Goal: Task Accomplishment & Management: Use online tool/utility

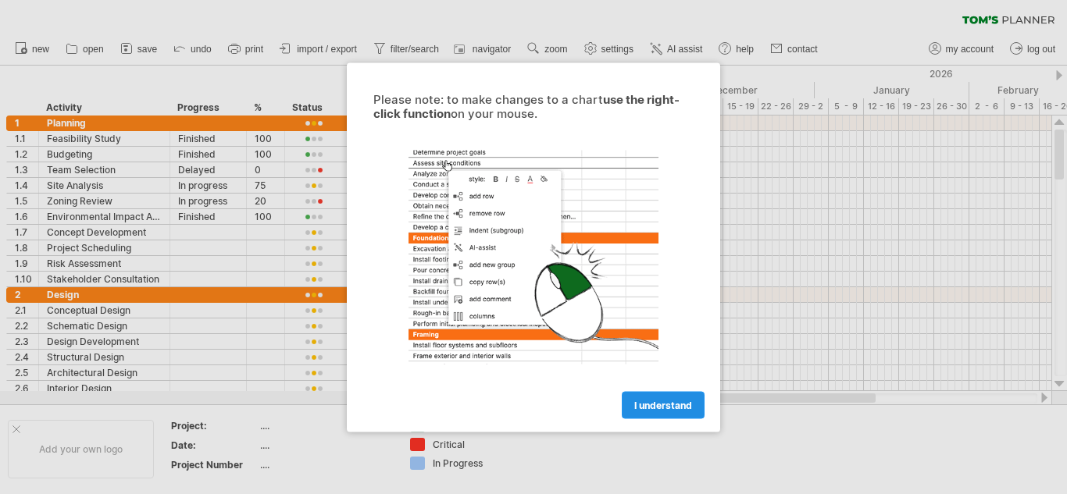
drag, startPoint x: 0, startPoint y: 0, endPoint x: 635, endPoint y: 398, distance: 749.4
click at [635, 398] on link "I understand" at bounding box center [663, 404] width 83 height 27
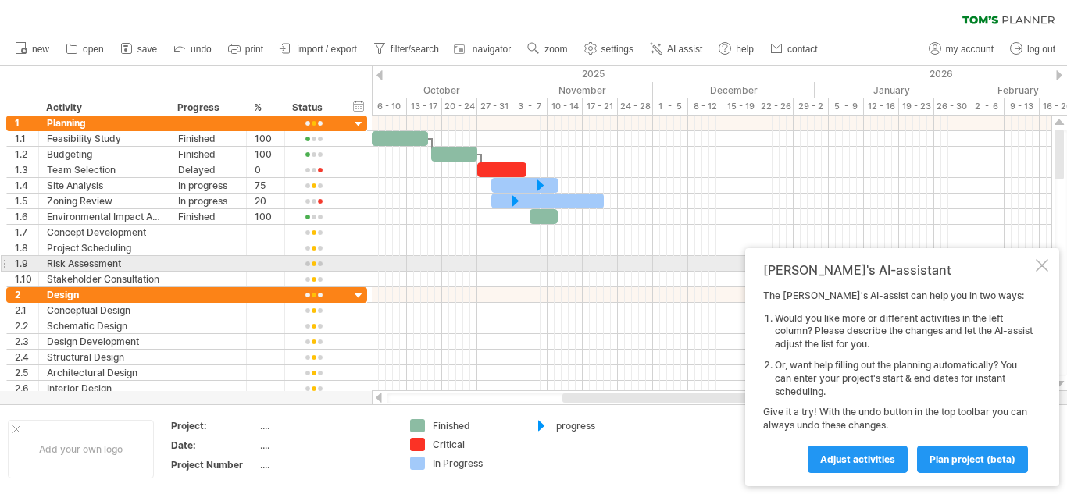
click at [1043, 263] on div at bounding box center [1041, 265] width 12 height 12
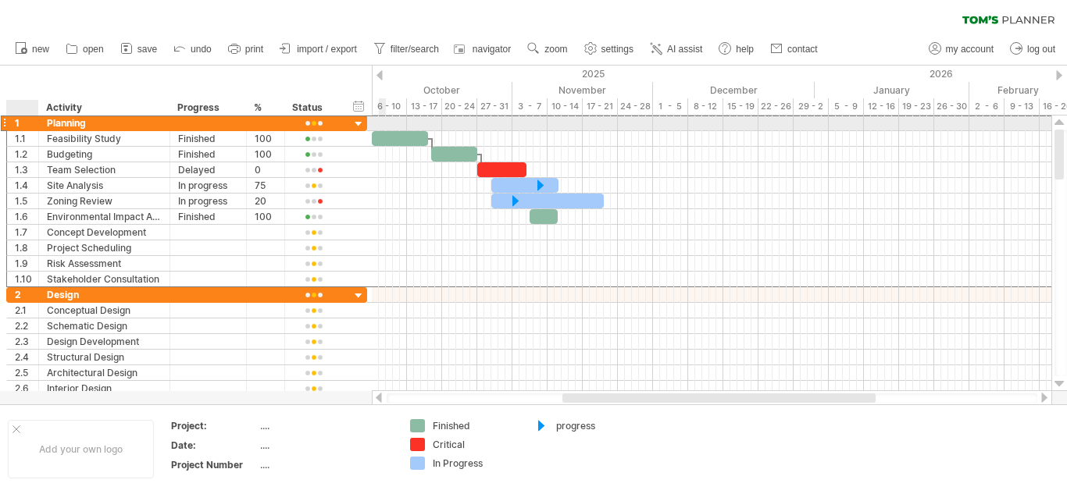
click at [43, 120] on div "******** Planning" at bounding box center [104, 123] width 131 height 15
click at [359, 123] on div at bounding box center [358, 124] width 15 height 15
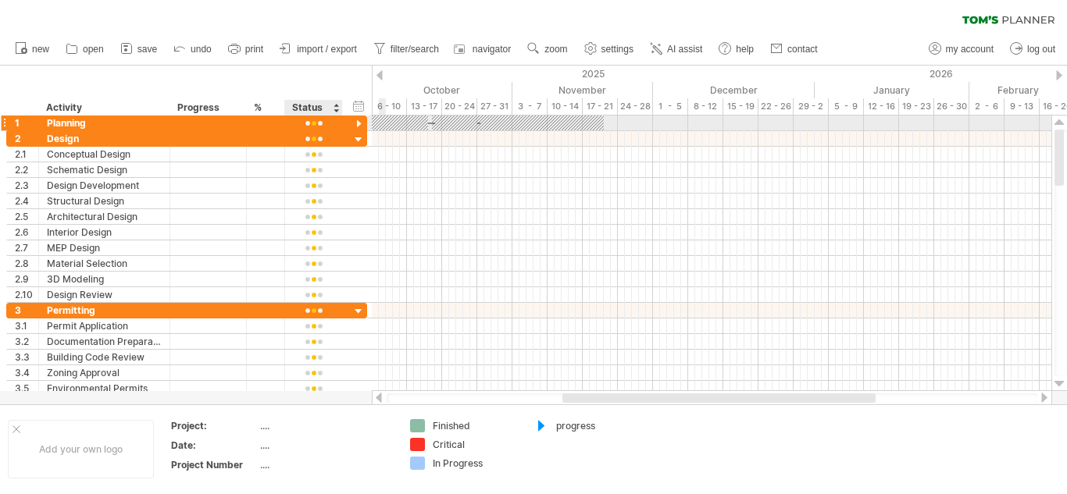
click at [358, 121] on div at bounding box center [358, 124] width 15 height 15
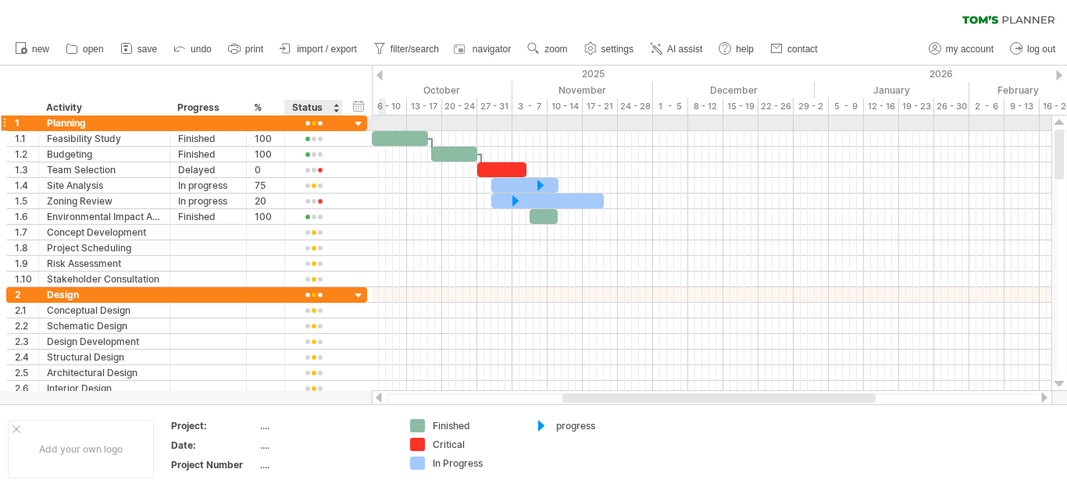
click at [355, 119] on div at bounding box center [358, 124] width 15 height 15
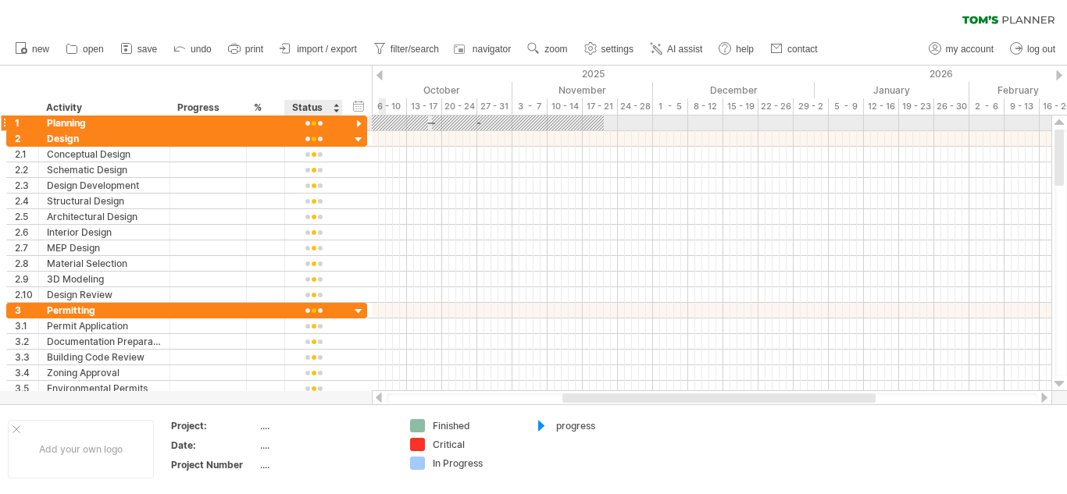
click at [355, 119] on div at bounding box center [358, 124] width 15 height 15
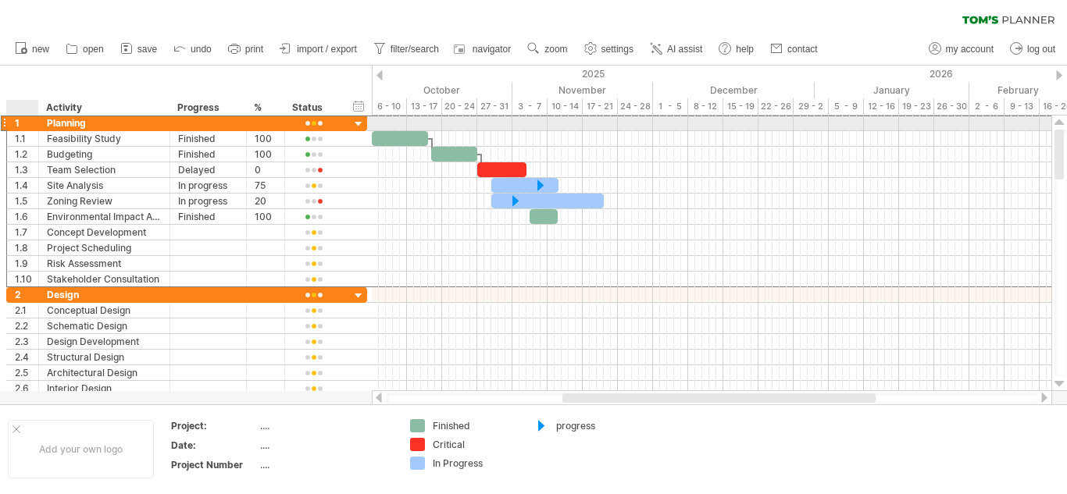
click at [20, 125] on div "1" at bounding box center [26, 123] width 23 height 15
click at [2, 123] on div at bounding box center [4, 123] width 6 height 16
click at [5, 123] on div at bounding box center [4, 123] width 6 height 16
click at [6, 123] on div at bounding box center [4, 123] width 6 height 16
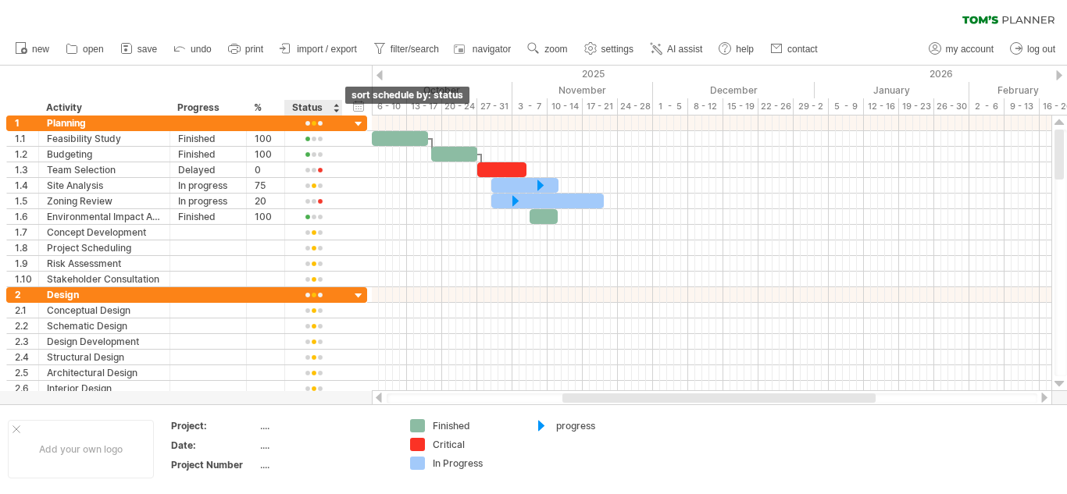
click at [337, 109] on div at bounding box center [336, 108] width 6 height 16
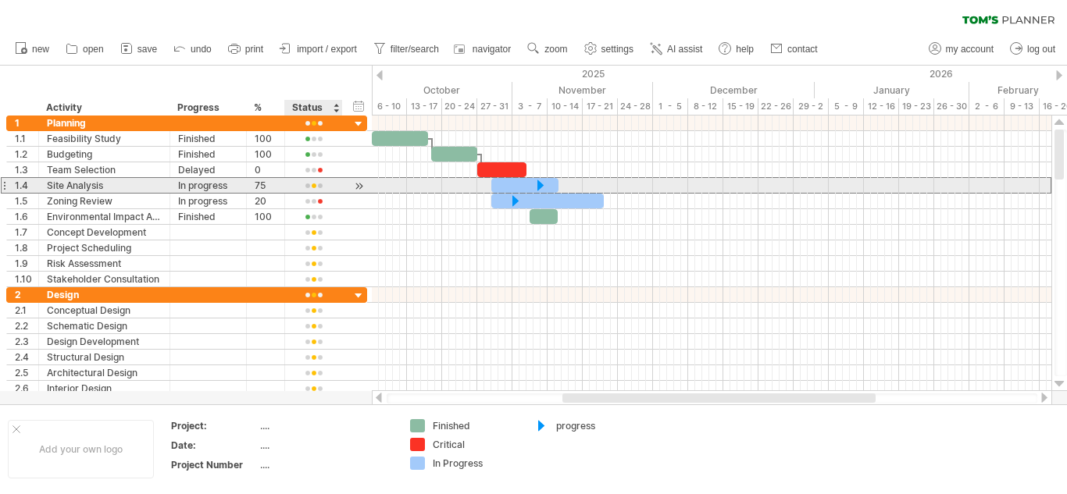
click at [262, 184] on div "75" at bounding box center [266, 185] width 22 height 15
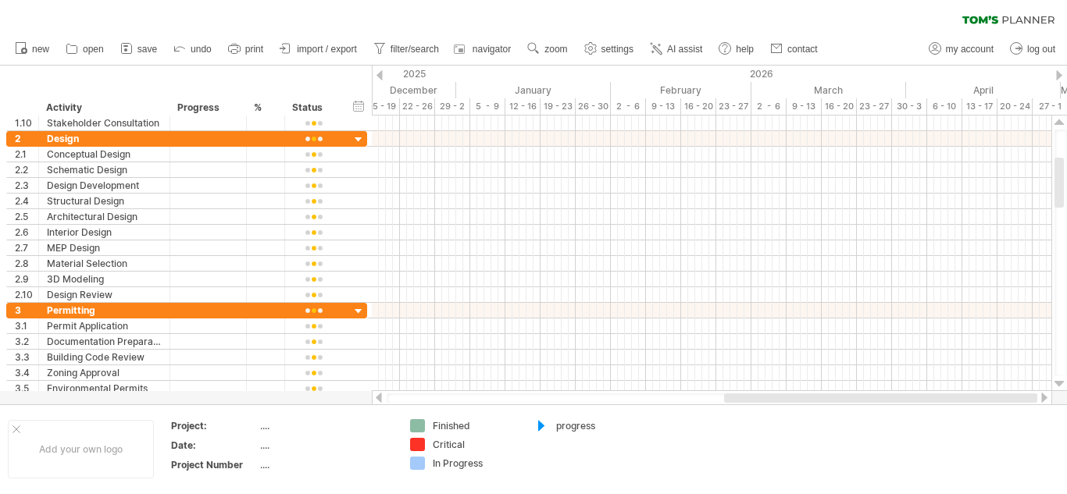
drag, startPoint x: 608, startPoint y: 394, endPoint x: 885, endPoint y: 395, distance: 277.2
click at [885, 395] on div at bounding box center [880, 398] width 313 height 9
click at [1060, 75] on div at bounding box center [1059, 75] width 6 height 10
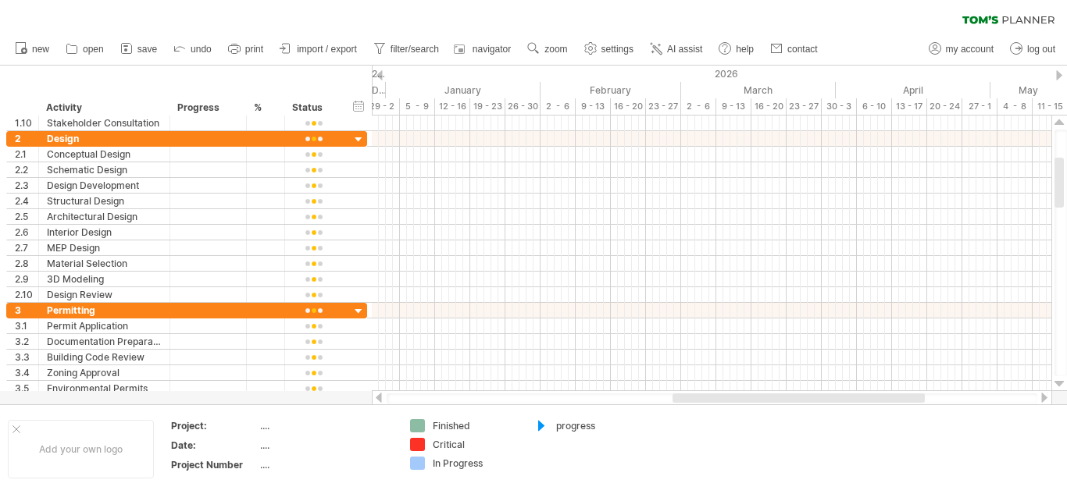
click at [1058, 73] on div at bounding box center [1059, 75] width 6 height 10
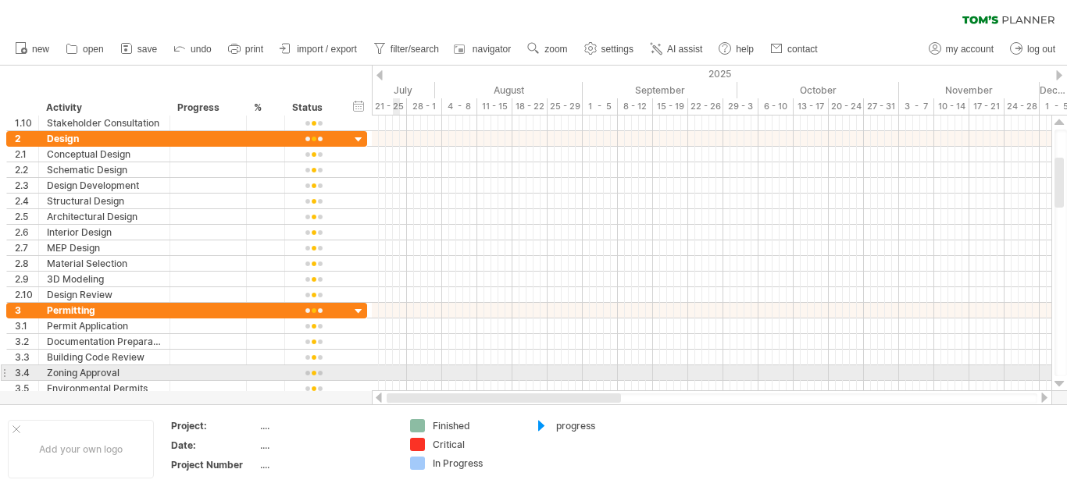
drag, startPoint x: 732, startPoint y: 397, endPoint x: 395, endPoint y: 373, distance: 338.2
click at [395, 373] on div "Trying to reach [DOMAIN_NAME] Connected again... 0% clear filter new 1" at bounding box center [533, 247] width 1067 height 494
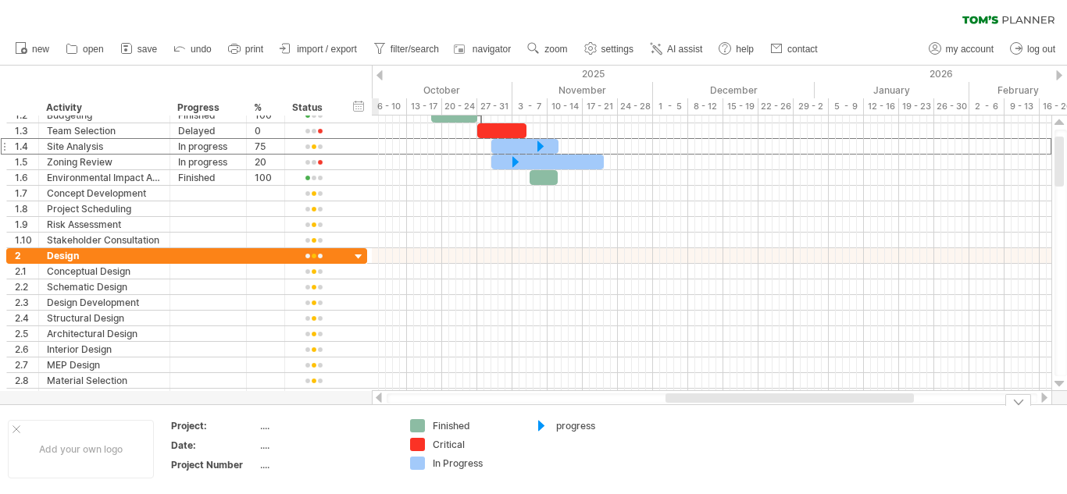
drag, startPoint x: 583, startPoint y: 401, endPoint x: 694, endPoint y: 407, distance: 111.1
click at [703, 413] on div "Trying to reach [DOMAIN_NAME] Connected again... 0% clear filter new 1" at bounding box center [533, 247] width 1067 height 494
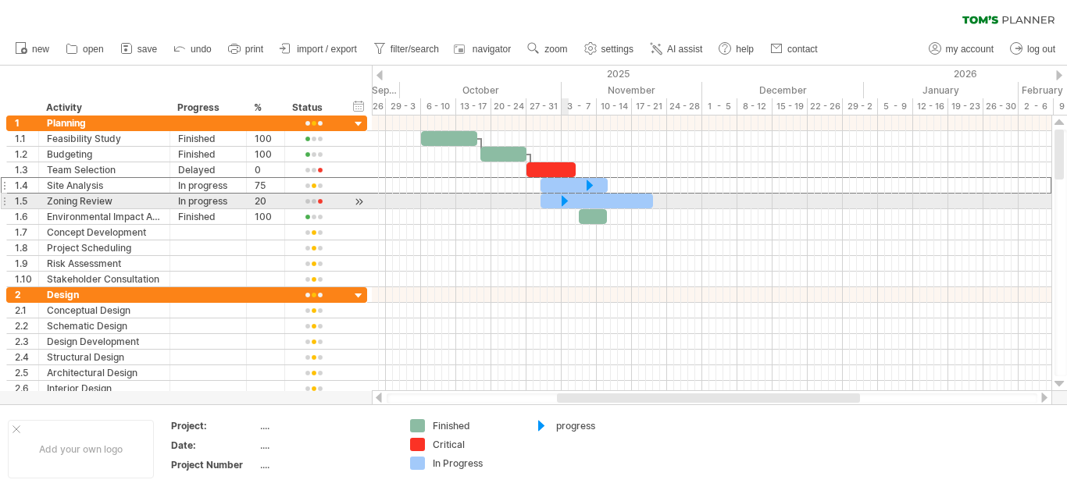
click at [562, 200] on div at bounding box center [565, 201] width 16 height 15
click at [562, 200] on div at bounding box center [564, 201] width 17 height 15
click at [562, 200] on div at bounding box center [565, 201] width 16 height 15
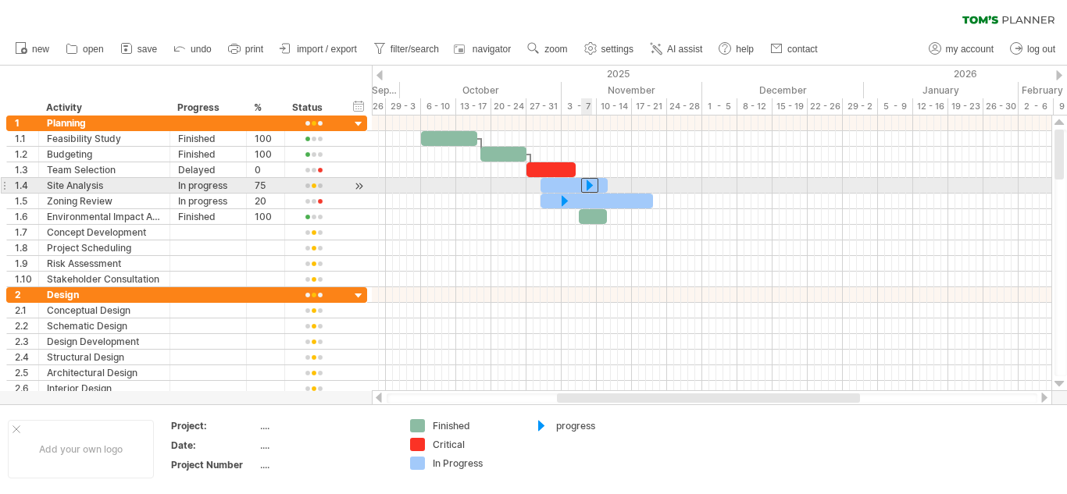
click at [589, 184] on div at bounding box center [589, 185] width 17 height 15
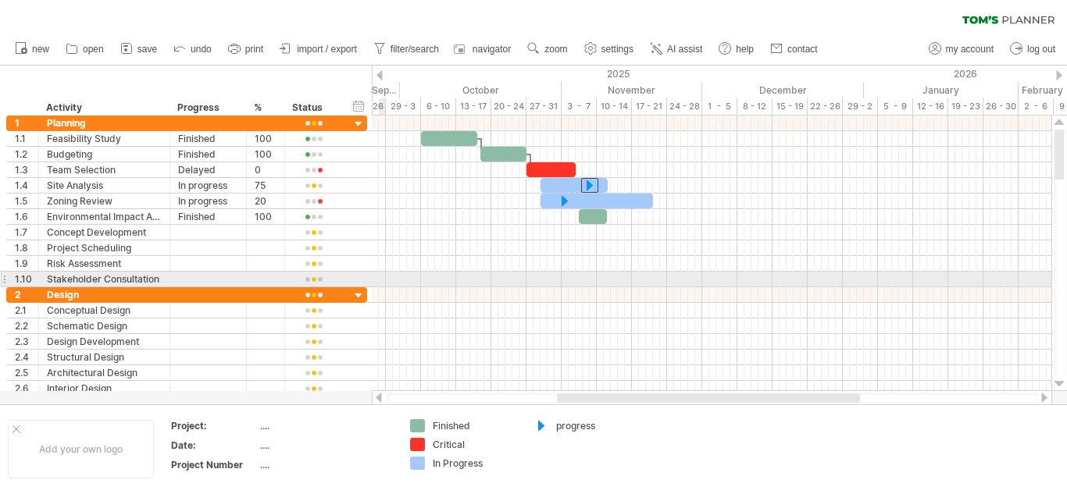
click at [5, 280] on div at bounding box center [4, 279] width 6 height 16
click at [7, 280] on div "1.10" at bounding box center [23, 279] width 32 height 15
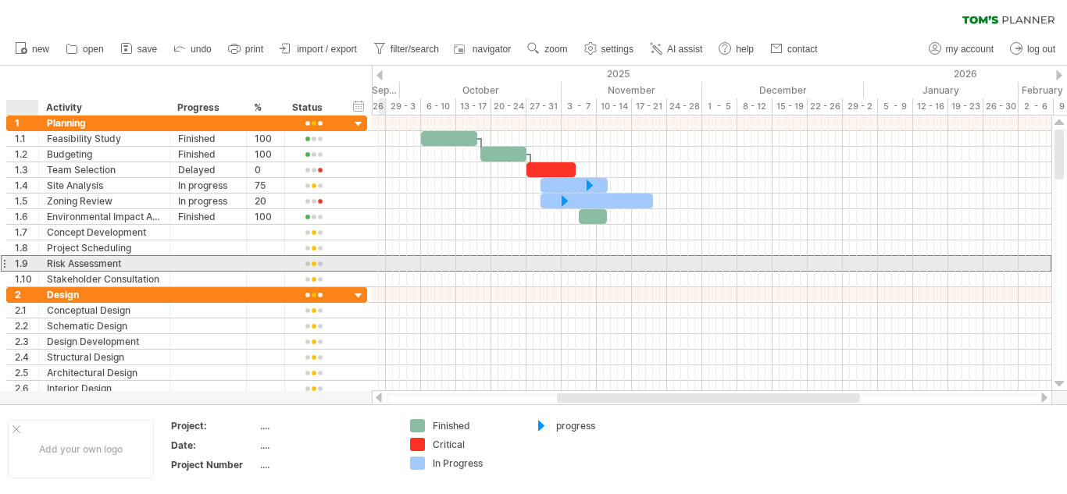
click at [19, 261] on div "1.9" at bounding box center [26, 263] width 23 height 15
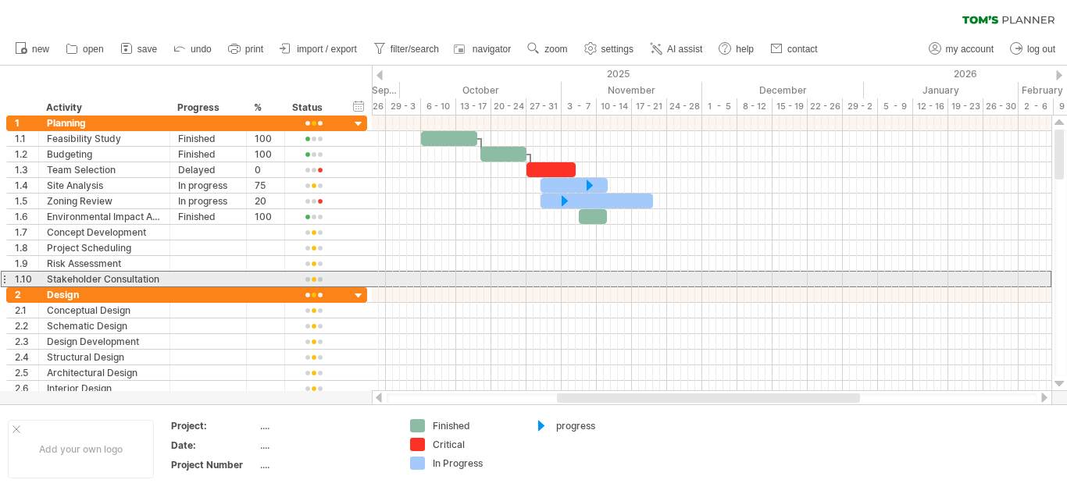
click at [2, 281] on div at bounding box center [4, 279] width 6 height 16
click at [4, 280] on div at bounding box center [4, 279] width 6 height 16
click at [5, 279] on div at bounding box center [4, 279] width 6 height 16
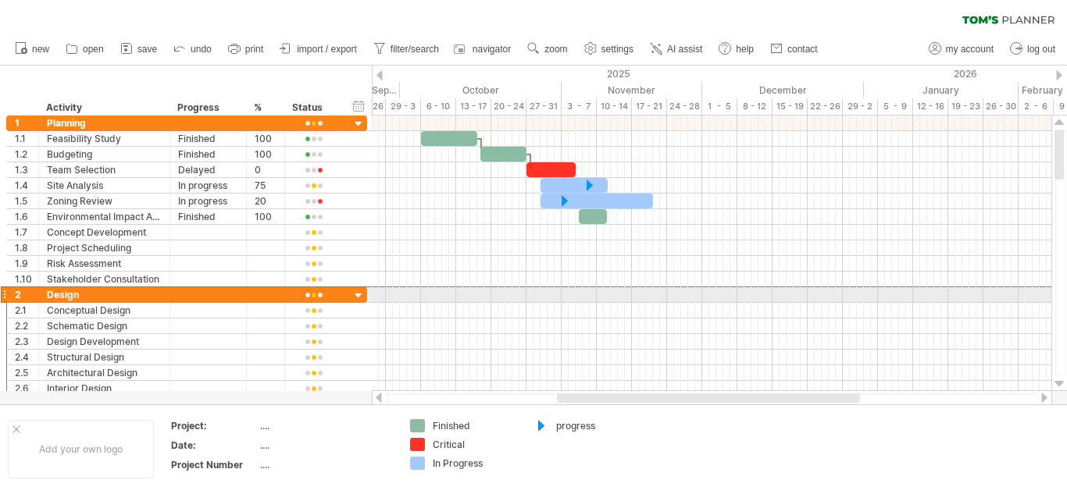
click at [7, 294] on div "2" at bounding box center [23, 294] width 32 height 15
click at [6, 294] on div at bounding box center [4, 295] width 6 height 16
